Goal: Information Seeking & Learning: Learn about a topic

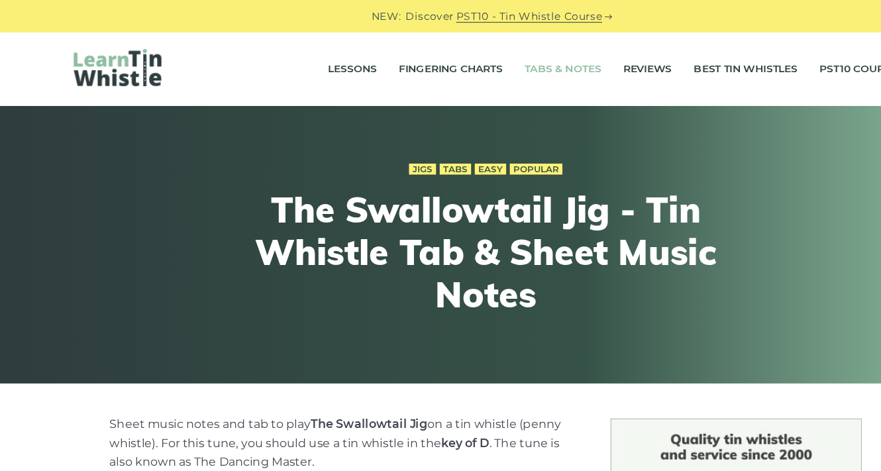
click at [510, 63] on link "Tabs & Notes" at bounding box center [510, 62] width 70 height 33
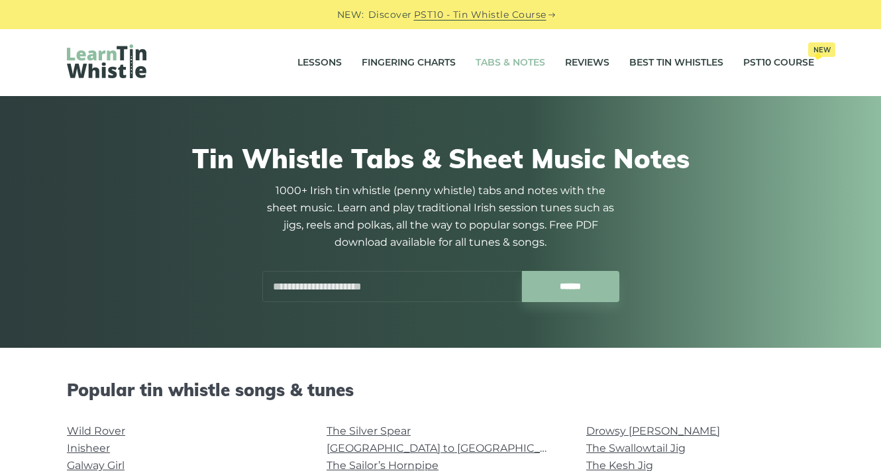
click at [413, 271] on input "text" at bounding box center [392, 286] width 260 height 31
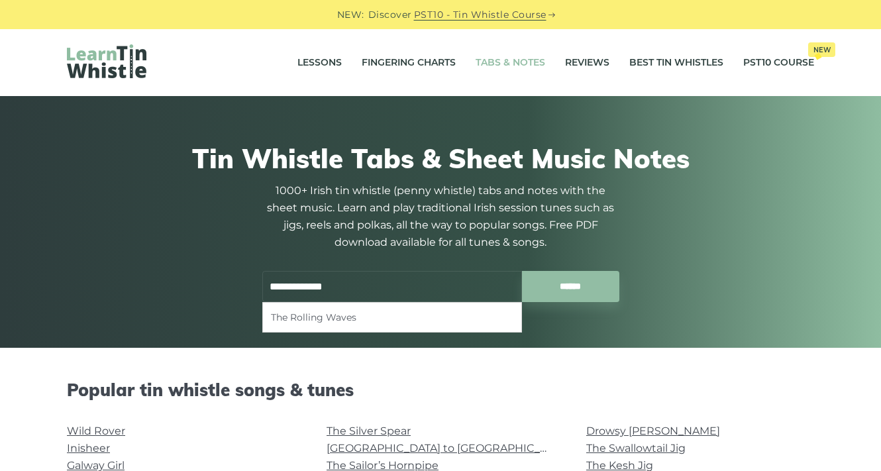
click at [303, 318] on li "The Rolling Waves" at bounding box center [392, 317] width 242 height 16
type input "**********"
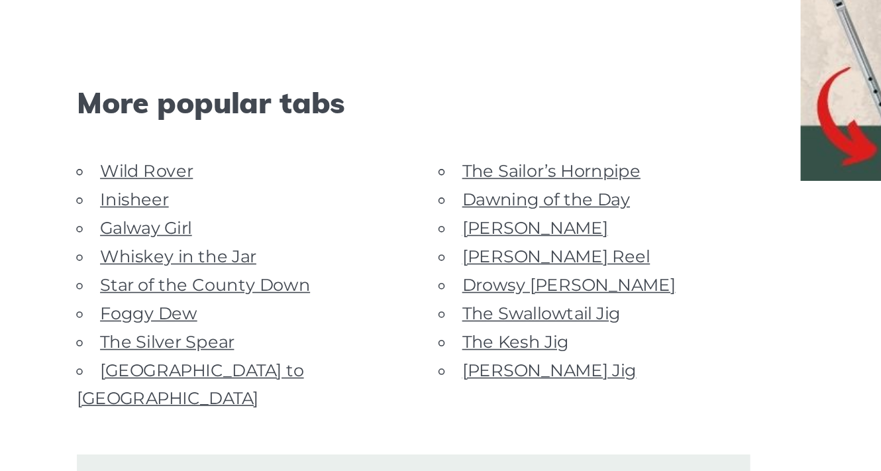
scroll to position [714, 0]
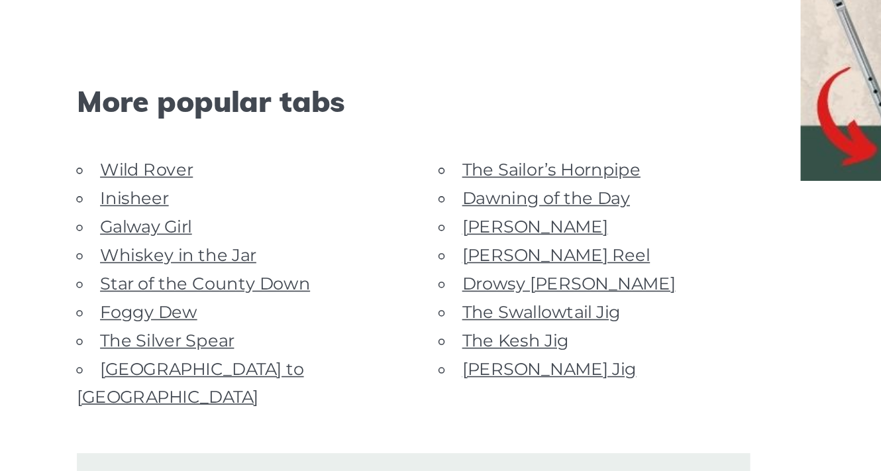
click at [169, 367] on link "Foggy Dew" at bounding box center [144, 371] width 61 height 13
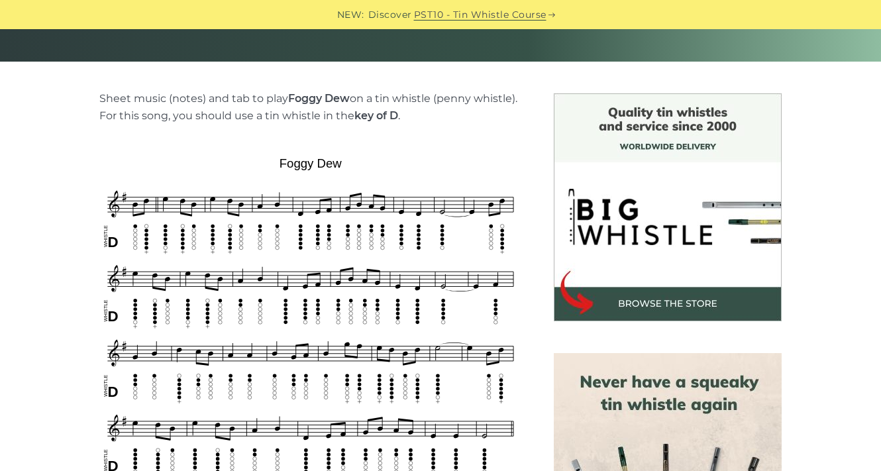
scroll to position [289, 0]
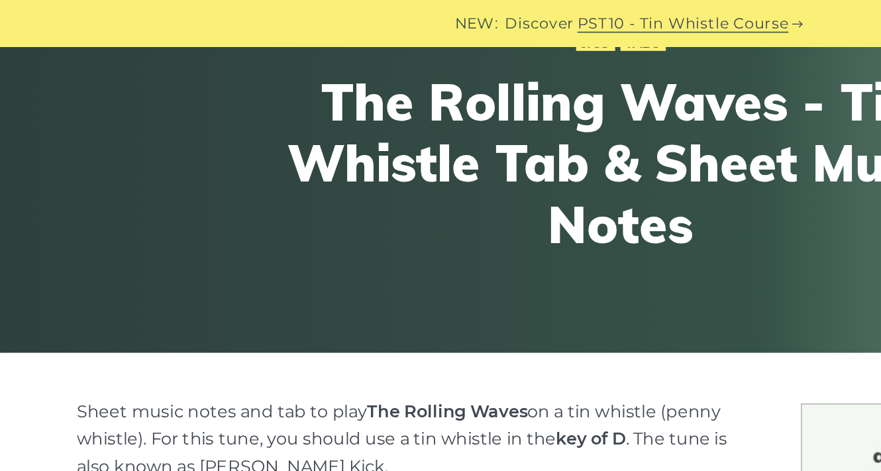
scroll to position [125, 0]
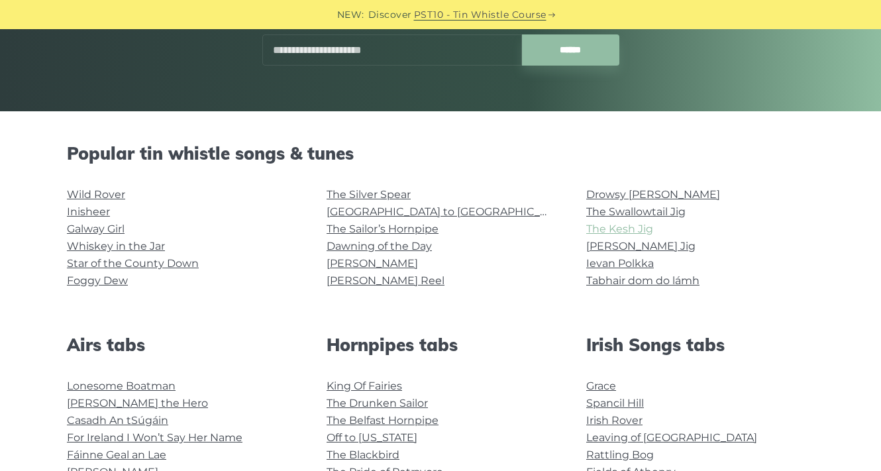
click at [595, 224] on link "The Kesh Jig" at bounding box center [619, 228] width 67 height 13
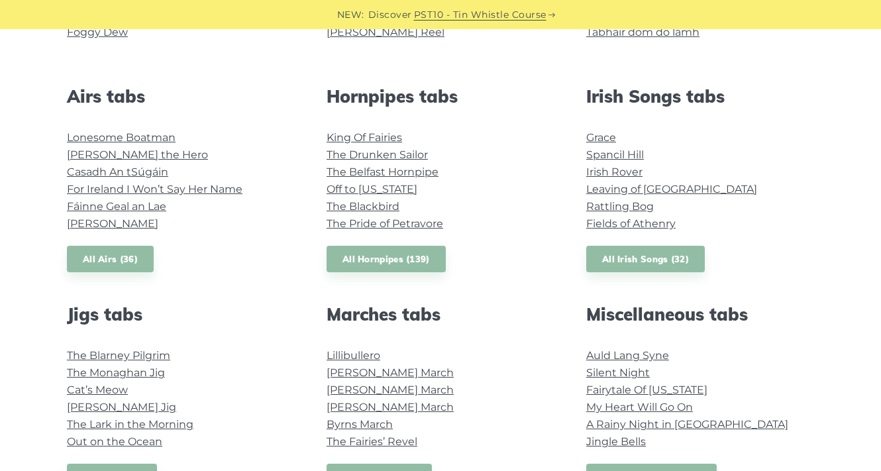
scroll to position [480, 0]
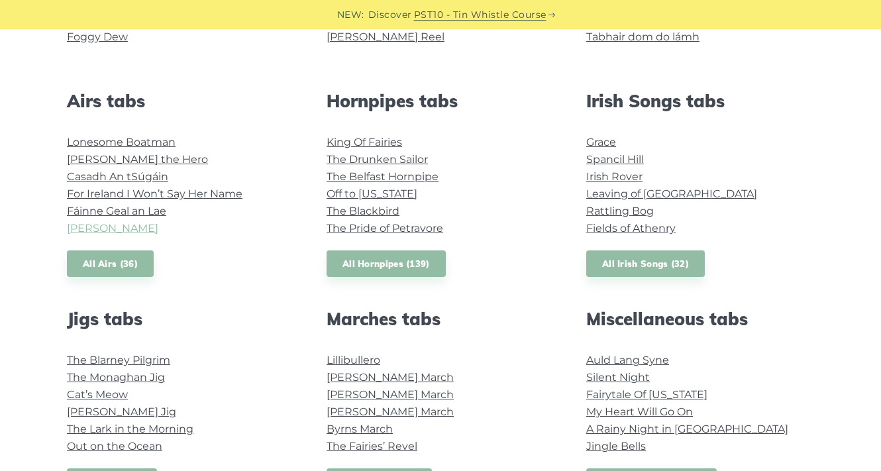
click at [75, 234] on link "[PERSON_NAME]" at bounding box center [112, 228] width 91 height 13
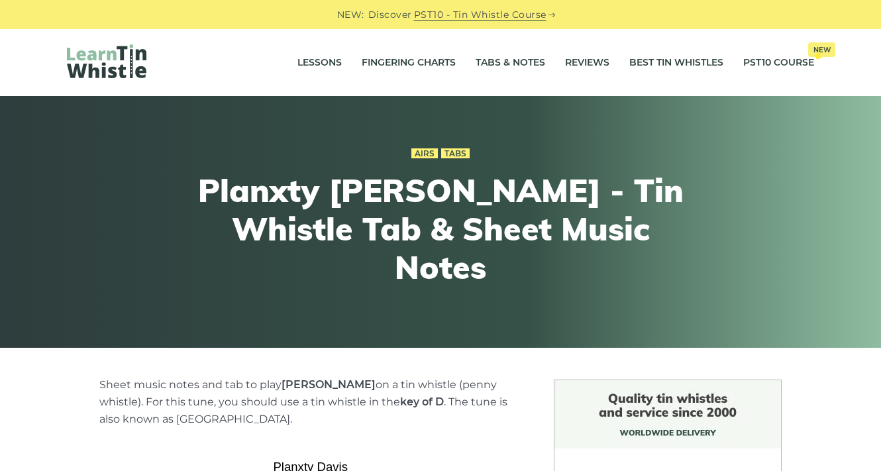
scroll to position [275, 0]
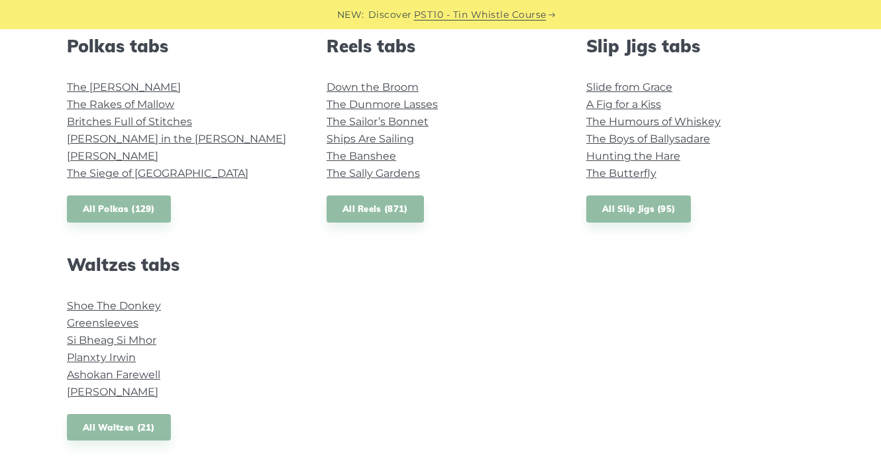
scroll to position [972, 0]
click at [150, 421] on link "All Waltzes (21)" at bounding box center [119, 426] width 104 height 27
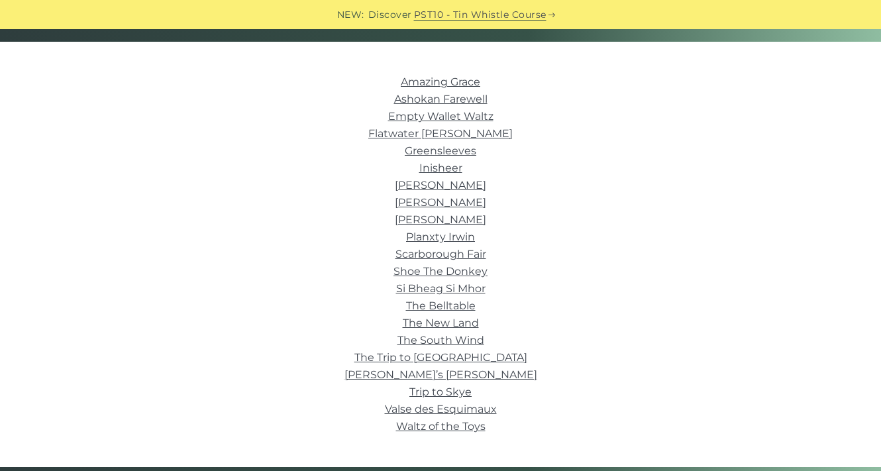
scroll to position [307, 0]
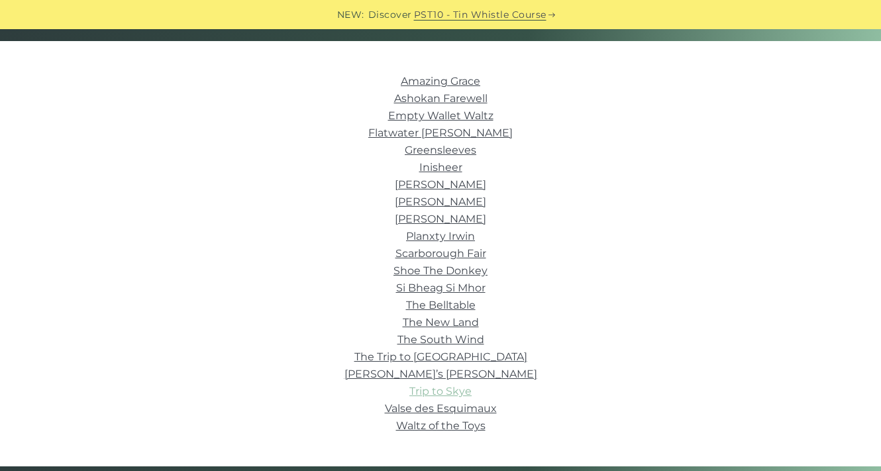
click at [424, 397] on link "Trip to Skye" at bounding box center [440, 391] width 62 height 13
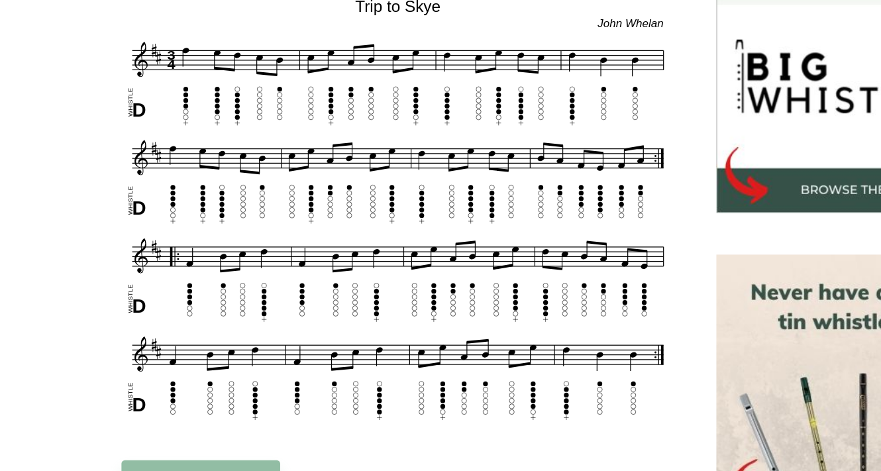
scroll to position [337, 0]
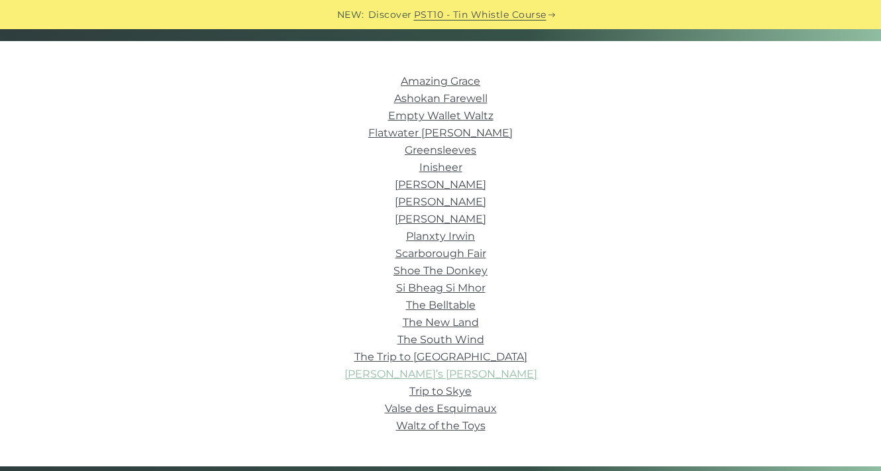
click at [411, 375] on link "[PERSON_NAME]’s [PERSON_NAME]" at bounding box center [440, 373] width 193 height 13
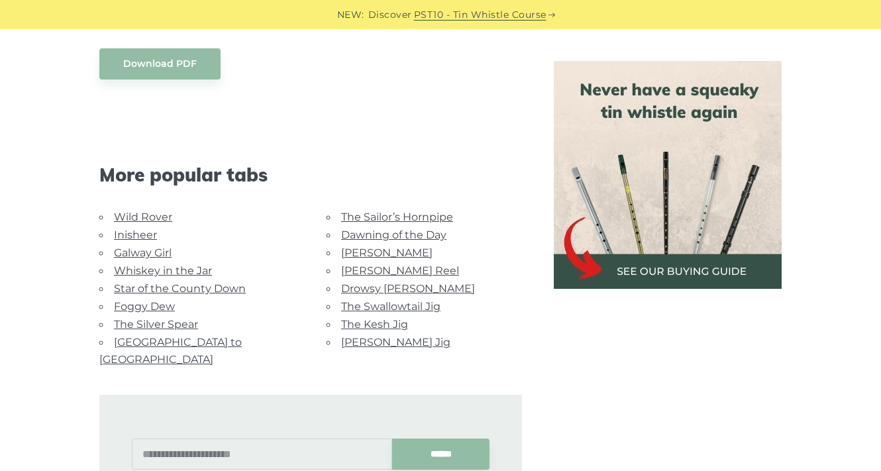
scroll to position [795, 0]
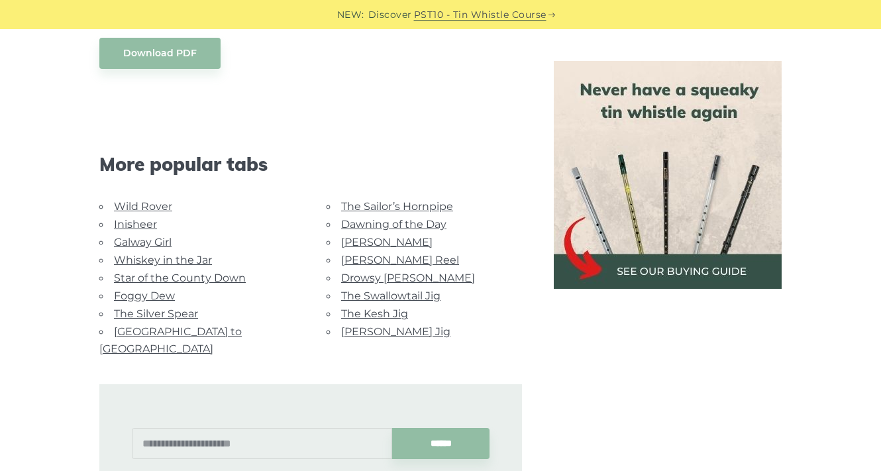
click at [355, 271] on link "Drowsy [PERSON_NAME]" at bounding box center [408, 277] width 134 height 13
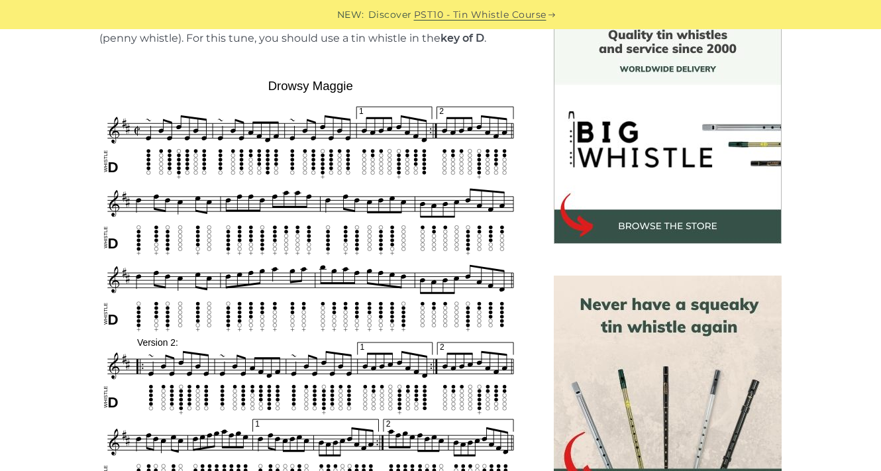
scroll to position [362, 0]
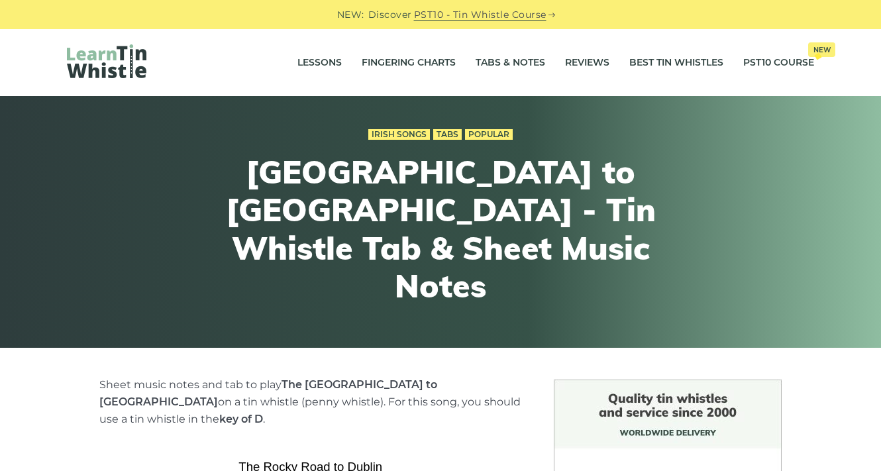
scroll to position [300, 0]
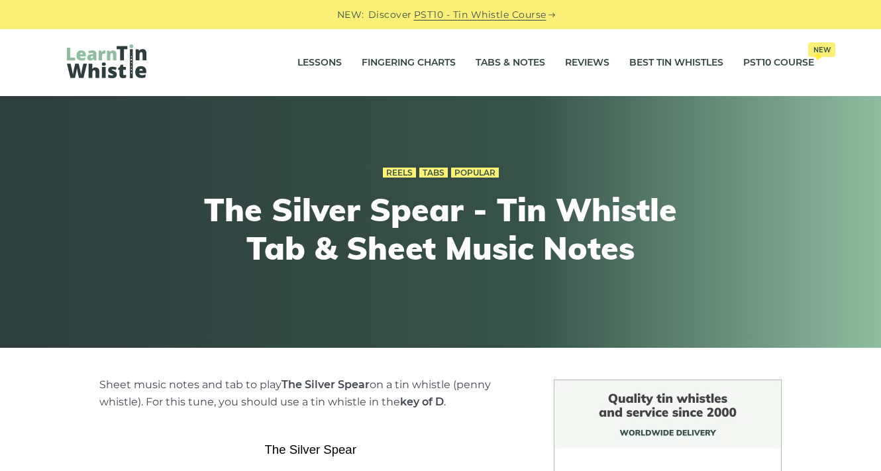
click at [513, 42] on div "Lessons Fingering Charts Tabs & Notes Reviews Best Tin Whistles PST10 Course Ne…" at bounding box center [440, 62] width 810 height 67
click at [503, 64] on link "Tabs & Notes" at bounding box center [510, 62] width 70 height 33
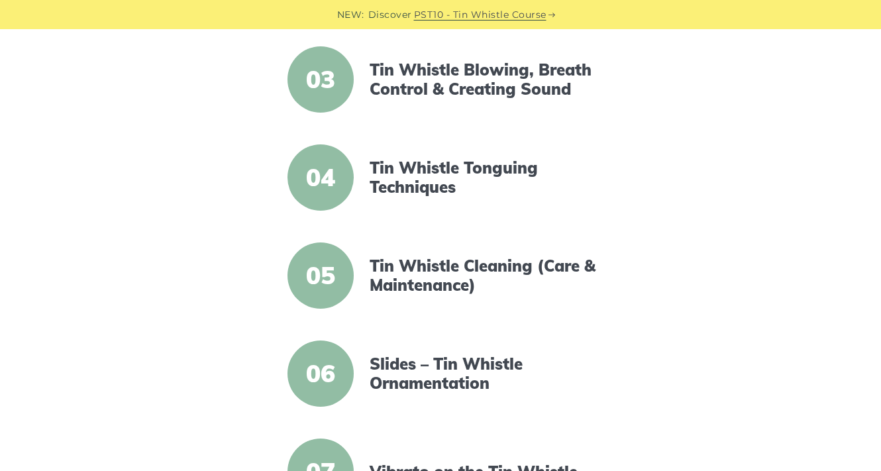
scroll to position [559, 0]
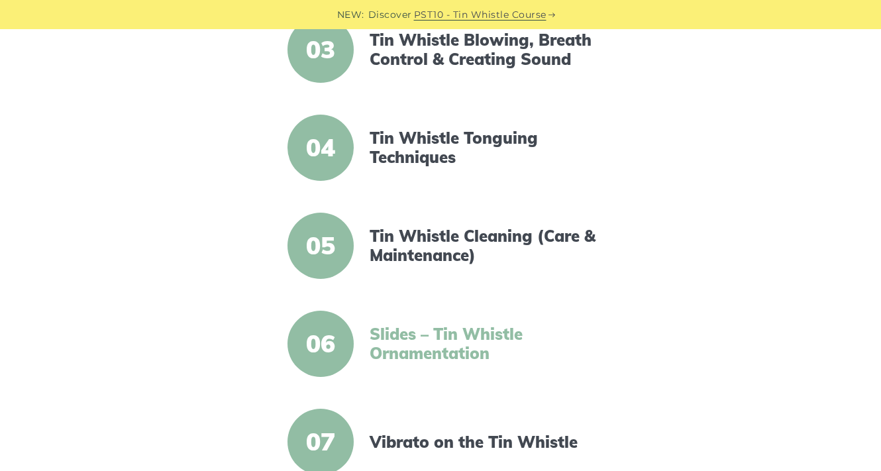
click at [428, 353] on link "Slides – Tin Whistle Ornamentation" at bounding box center [483, 343] width 228 height 38
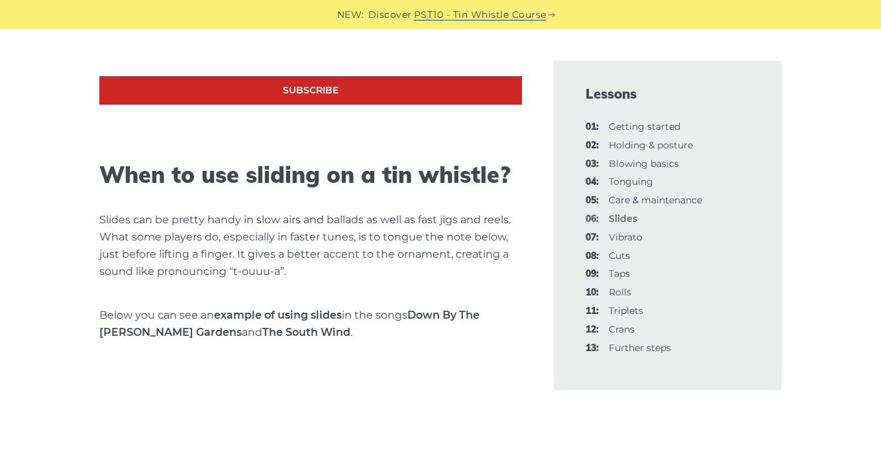
scroll to position [910, 0]
